Goal: Submit feedback/report problem

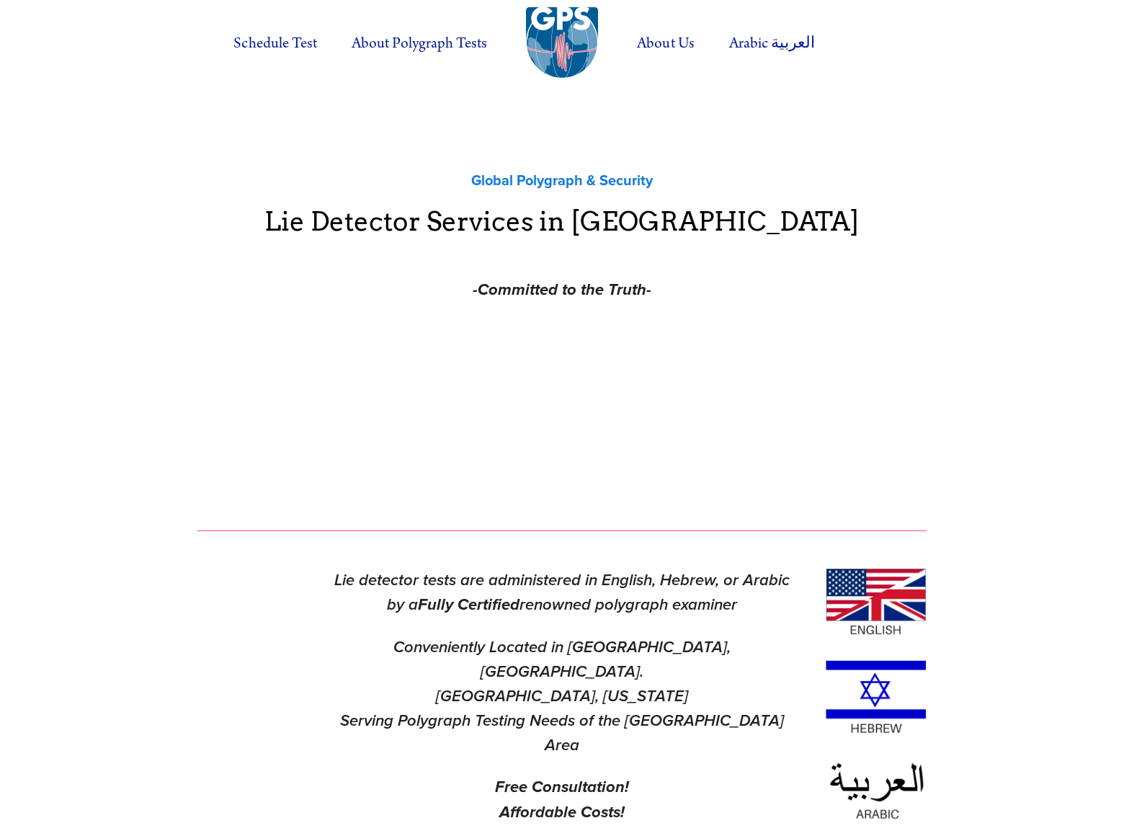
scroll to position [1294, 0]
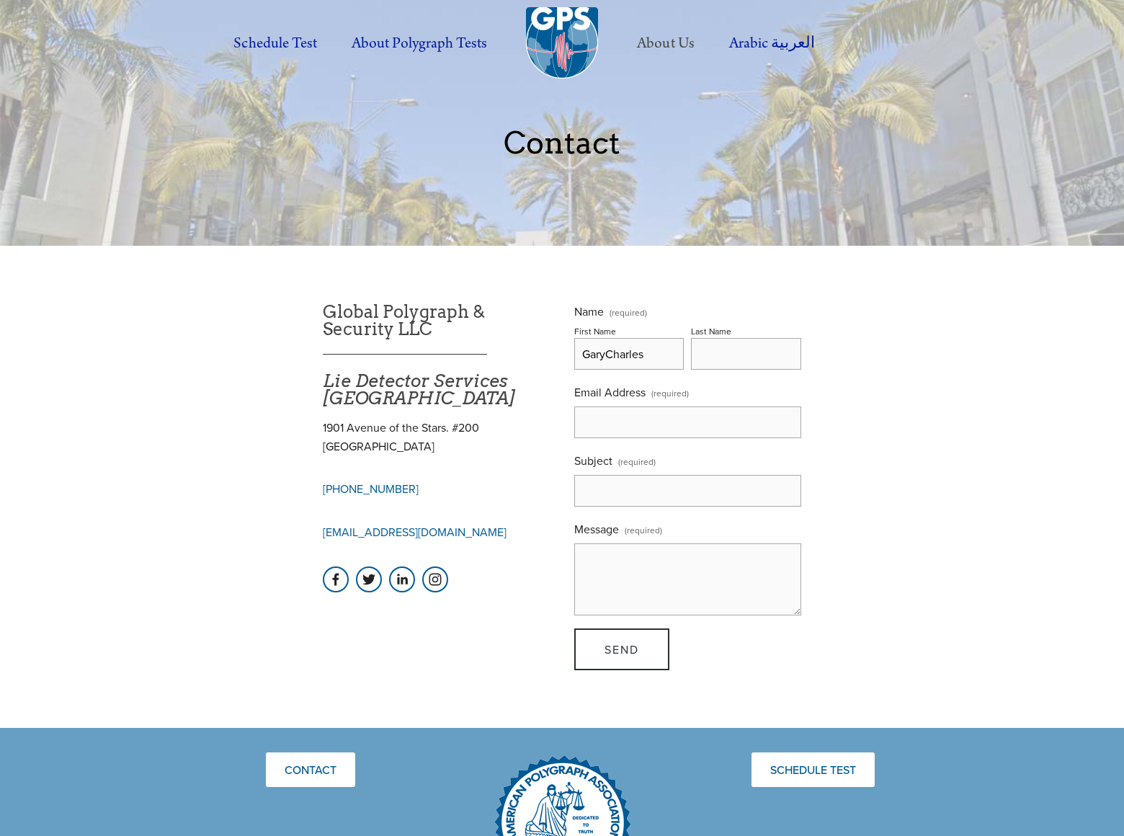
type input "GaryCharles"
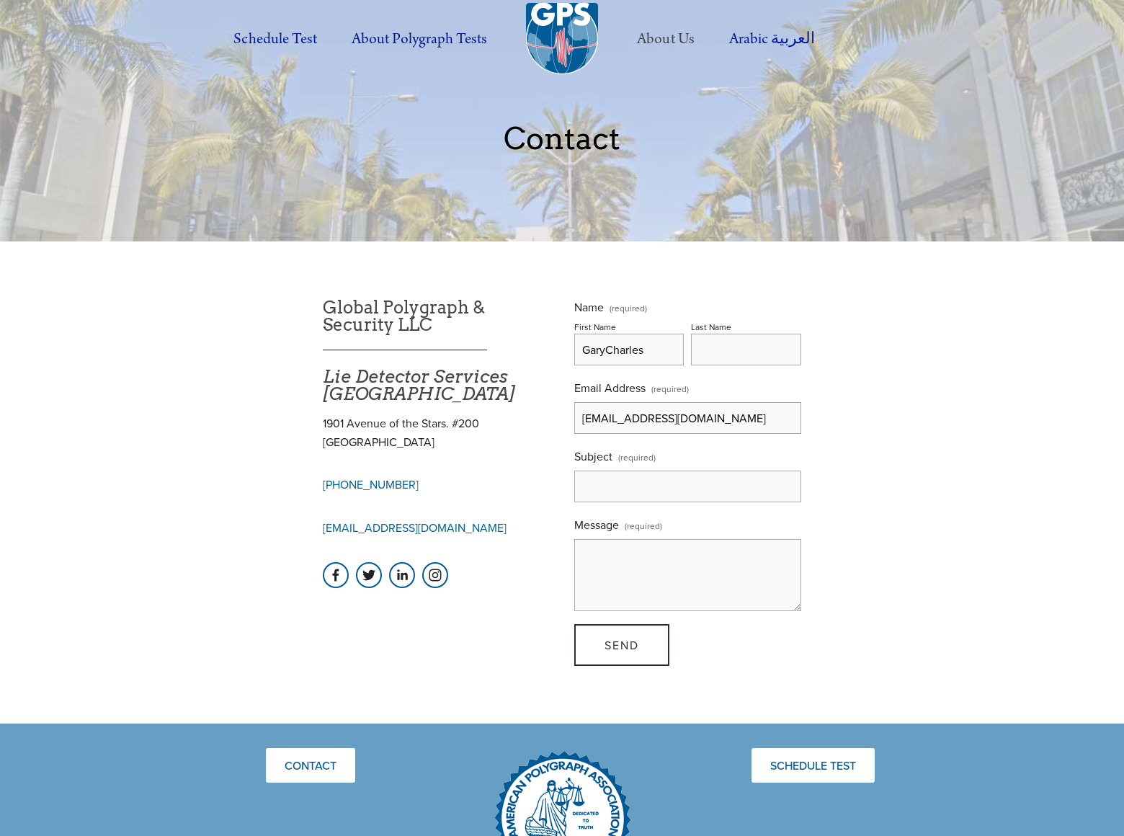
type input "[EMAIL_ADDRESS][DOMAIN_NAME]"
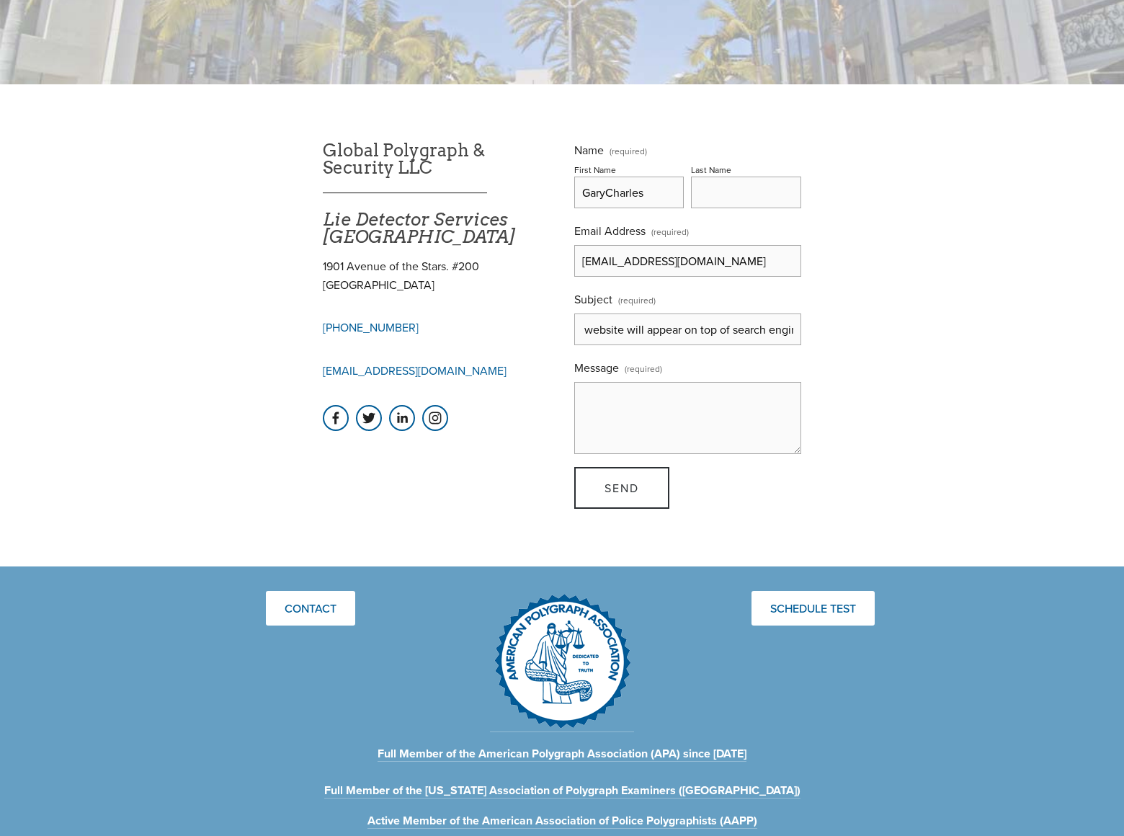
scroll to position [0, 1704]
type input "DominateBannersWe can place your website banner on top position in search engin…"
click at [622, 488] on span "Send" at bounding box center [621, 488] width 35 height 16
